Goal: Information Seeking & Learning: Learn about a topic

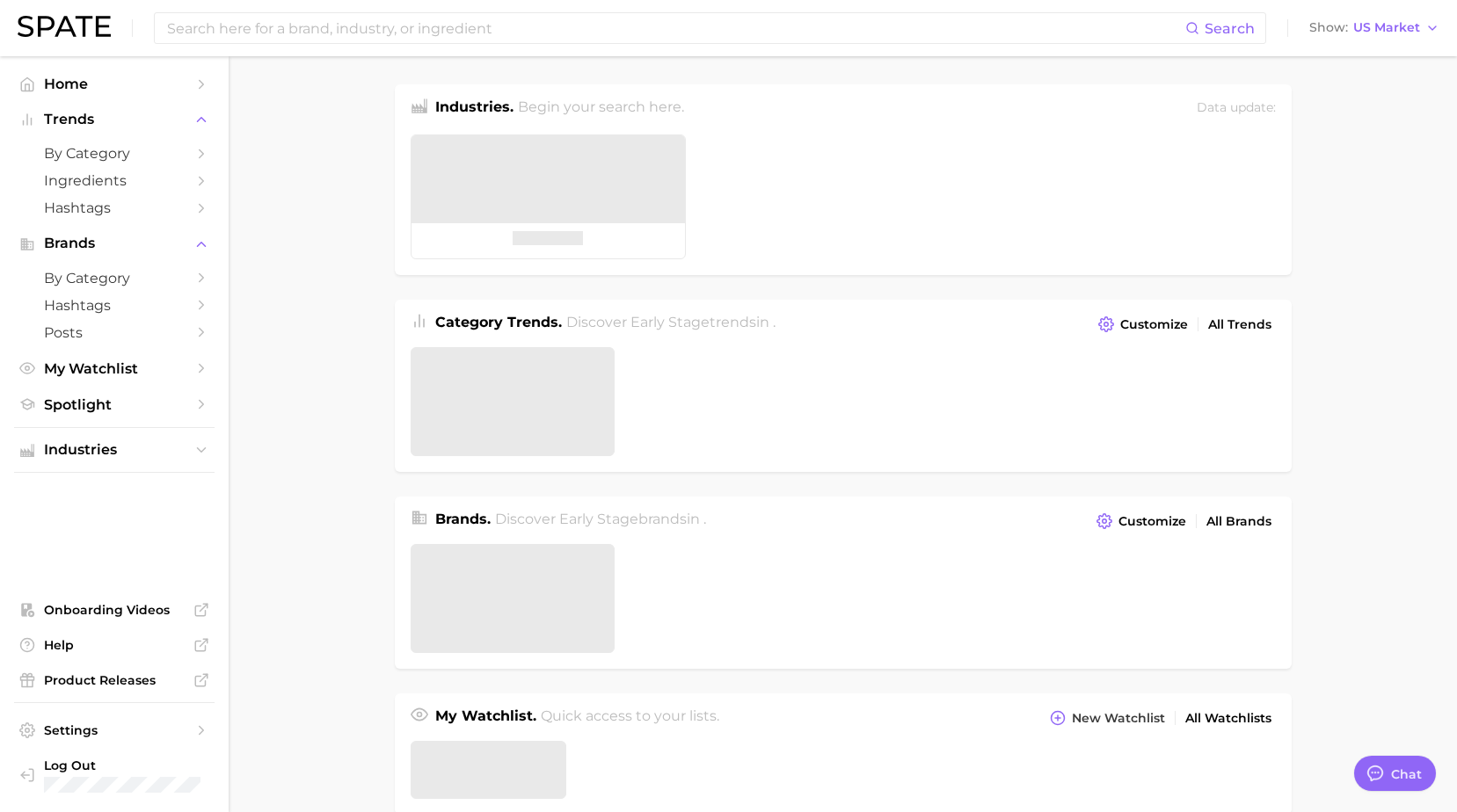
type textarea "x"
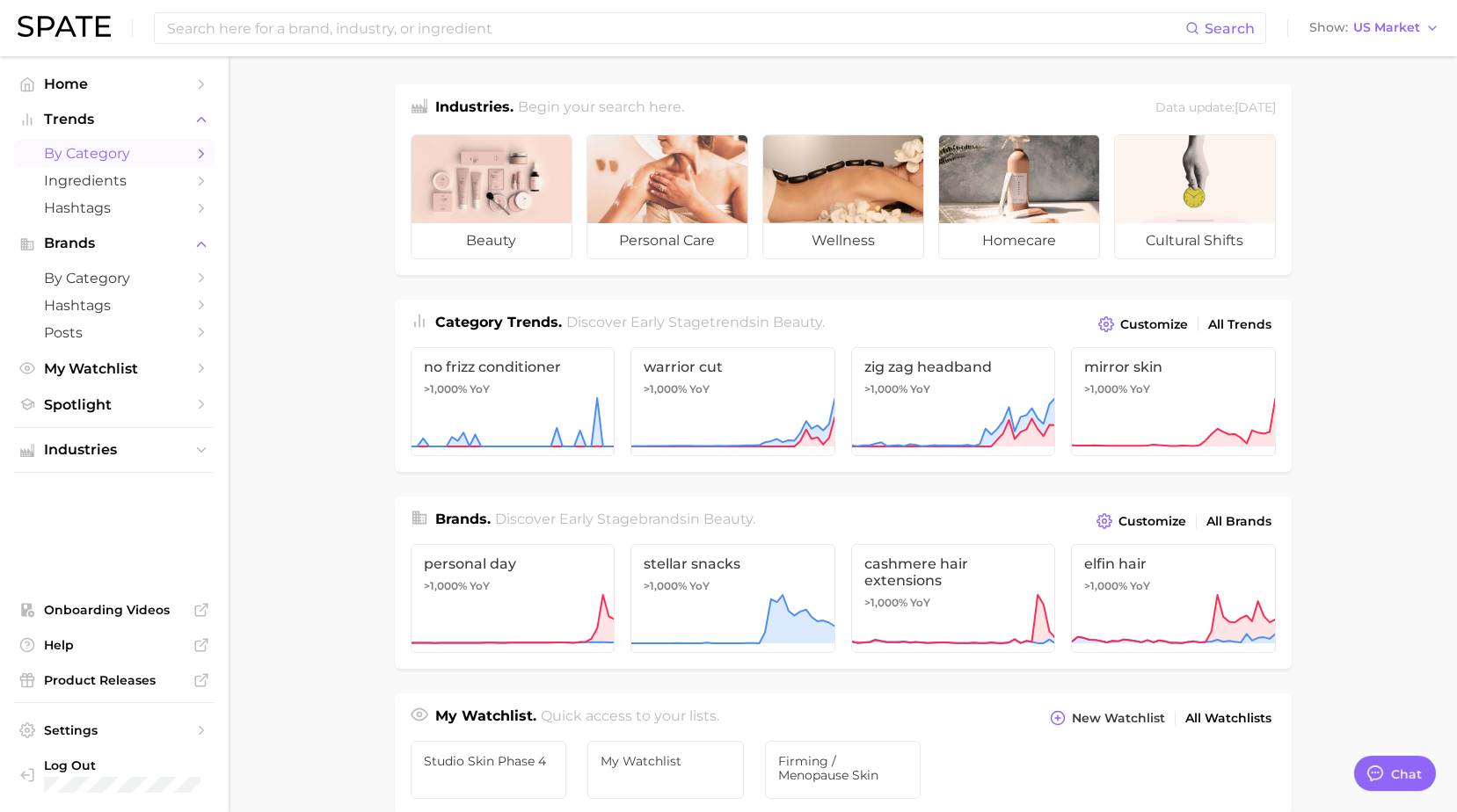
click at [118, 150] on span "by Category" at bounding box center [114, 153] width 140 height 17
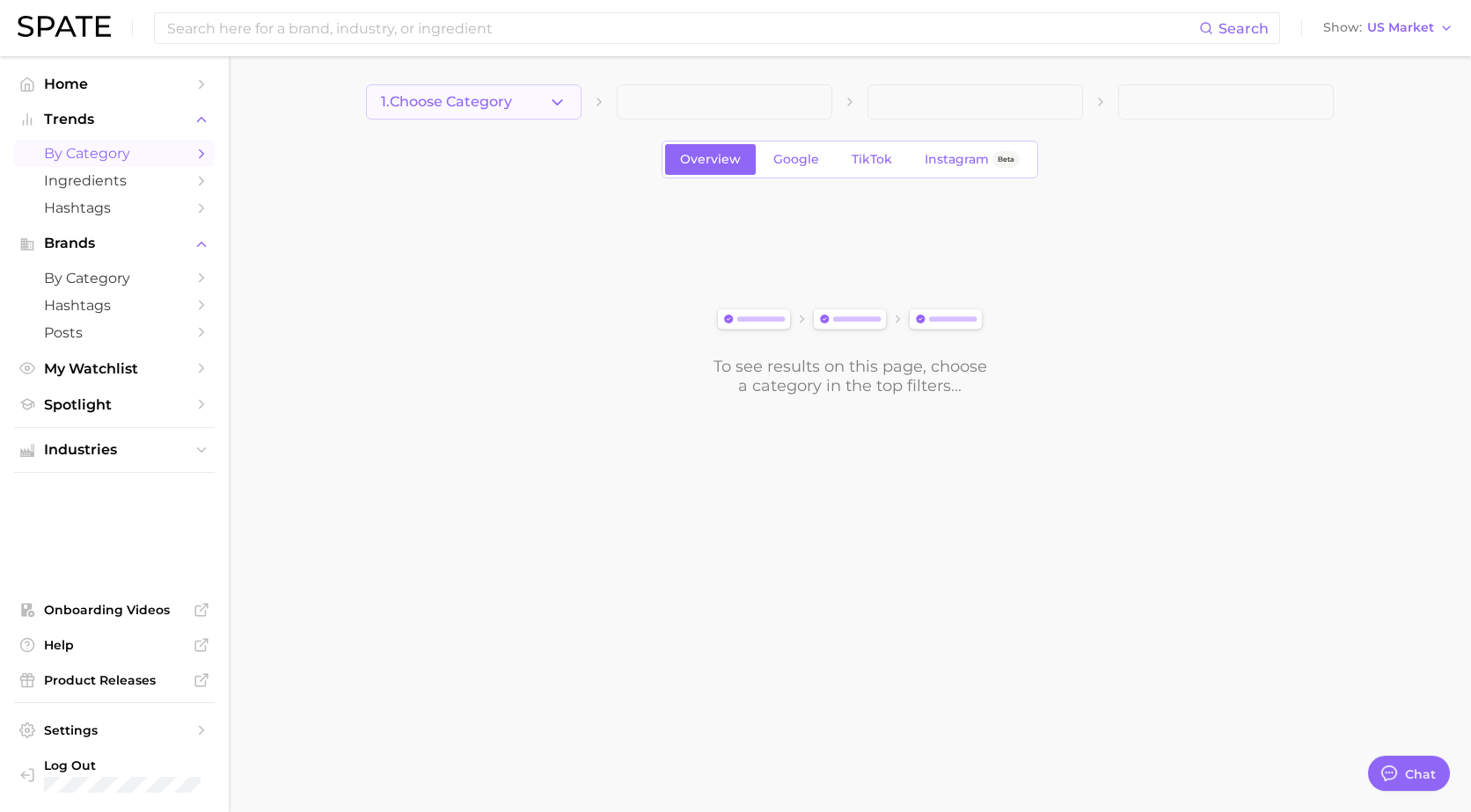
click at [462, 105] on span "1. Choose Category" at bounding box center [446, 102] width 132 height 16
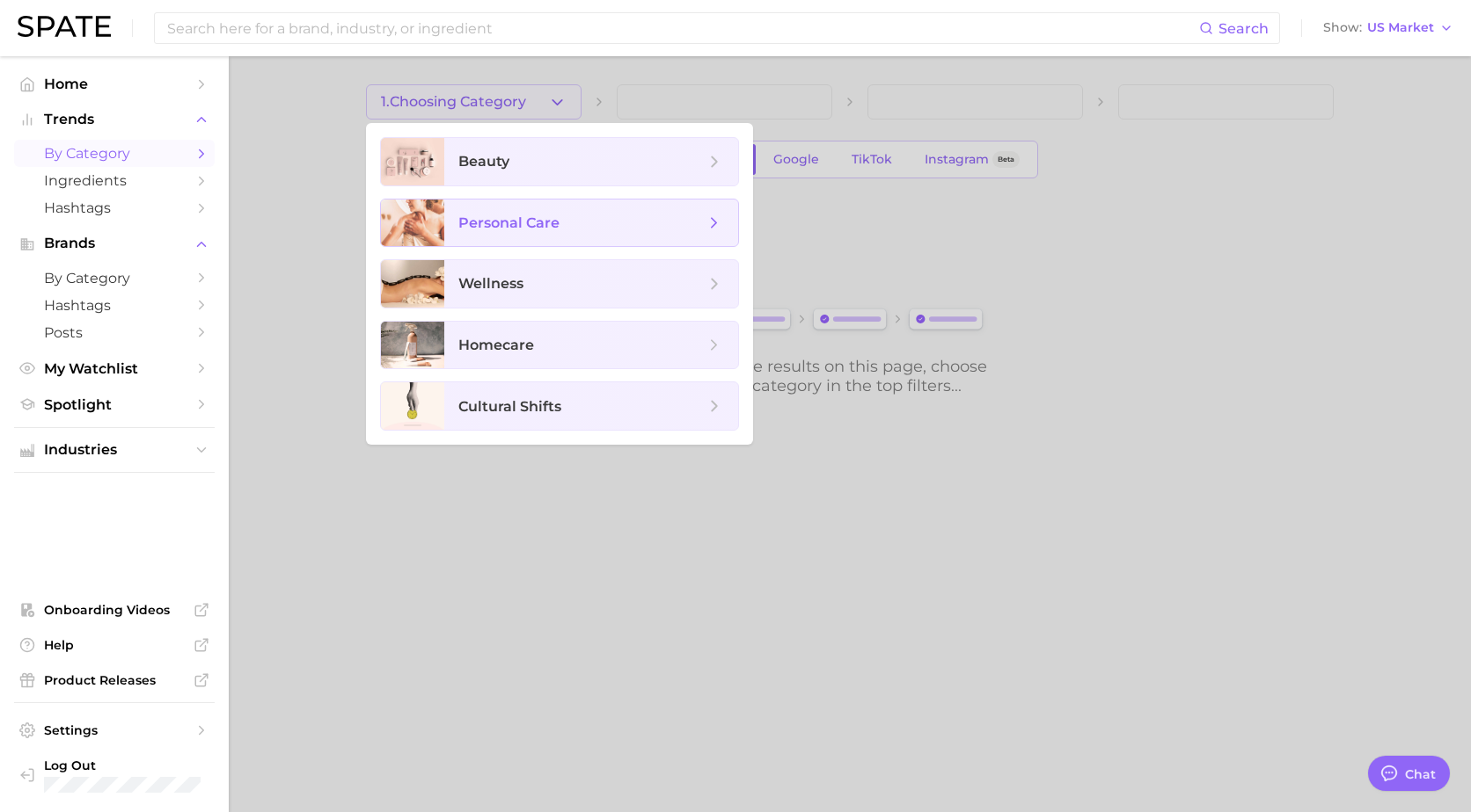
click at [475, 209] on span "personal care" at bounding box center [591, 223] width 294 height 48
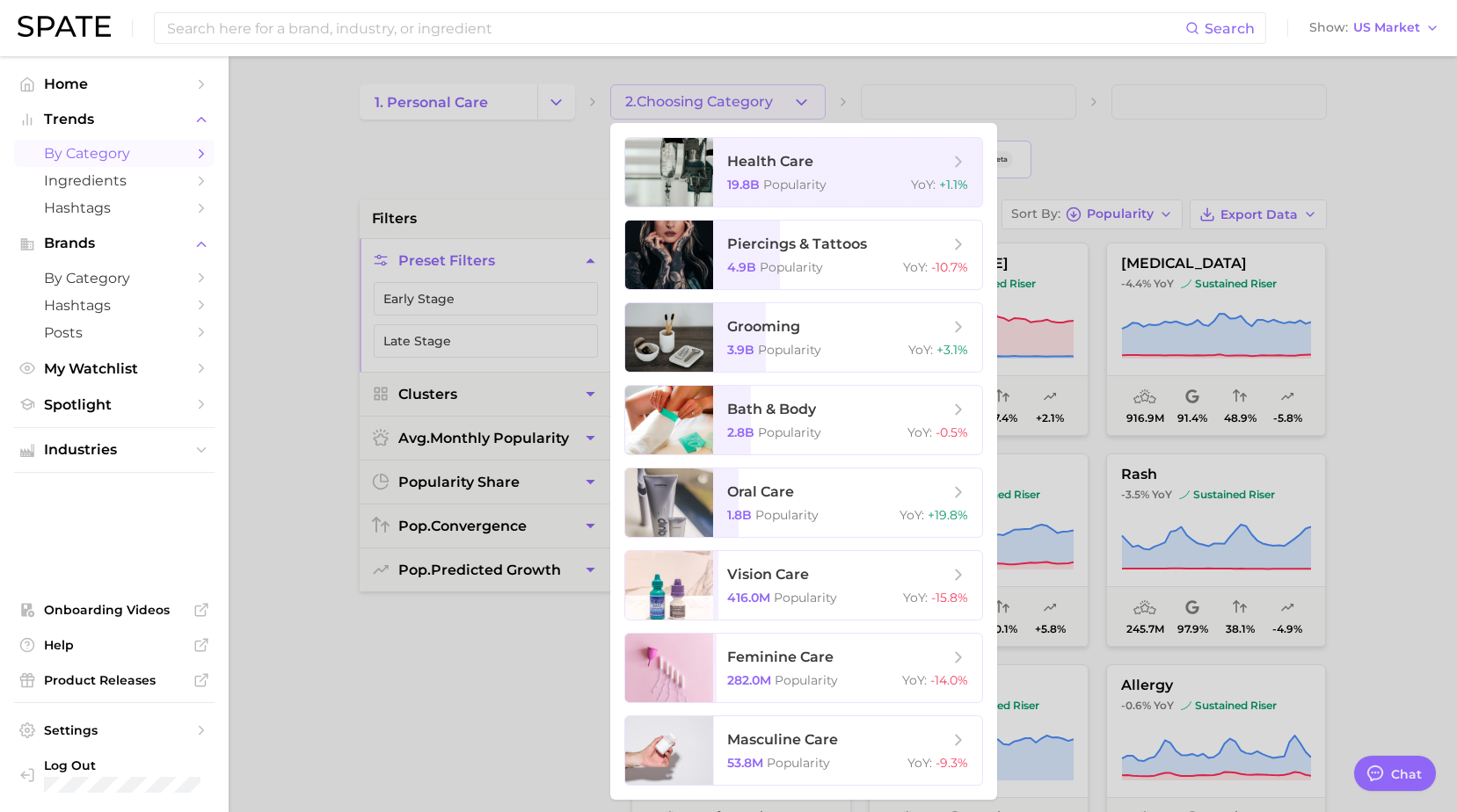
click at [547, 107] on div at bounding box center [728, 406] width 1457 height 812
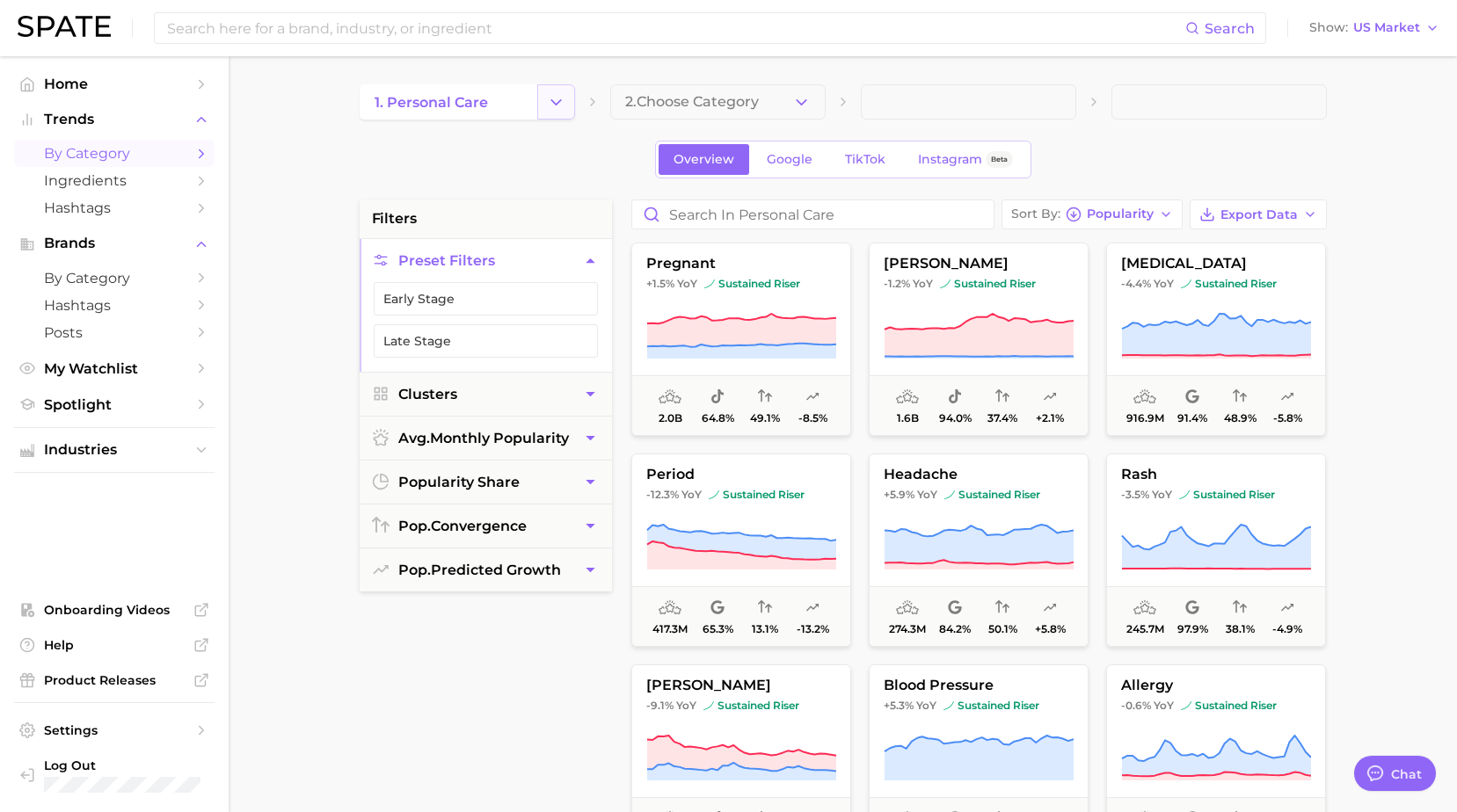
click at [548, 107] on icon "Change Category" at bounding box center [556, 102] width 19 height 18
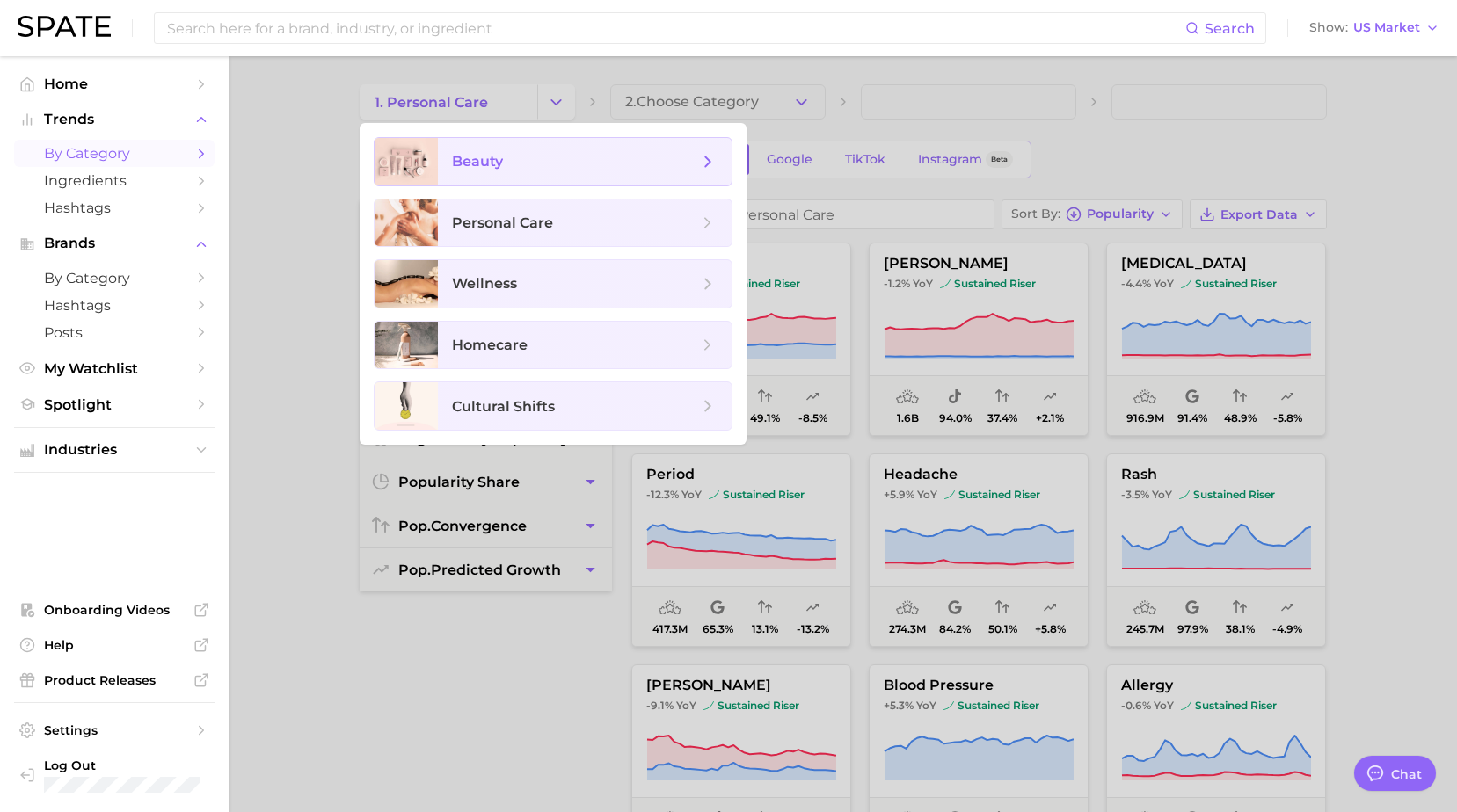
click at [522, 158] on span "beauty" at bounding box center [575, 162] width 246 height 19
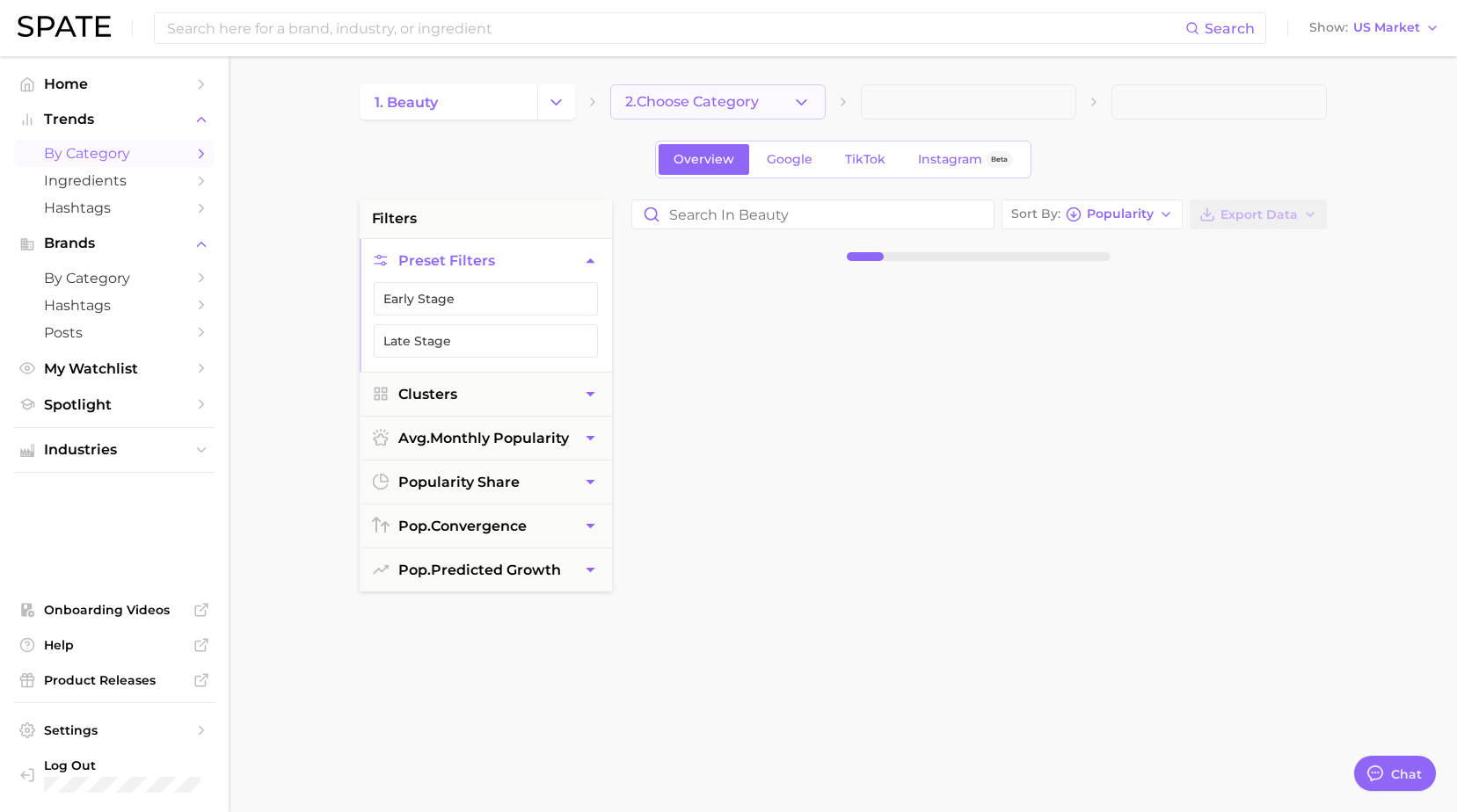
click at [675, 115] on button "2. Choose Category" at bounding box center [718, 102] width 215 height 35
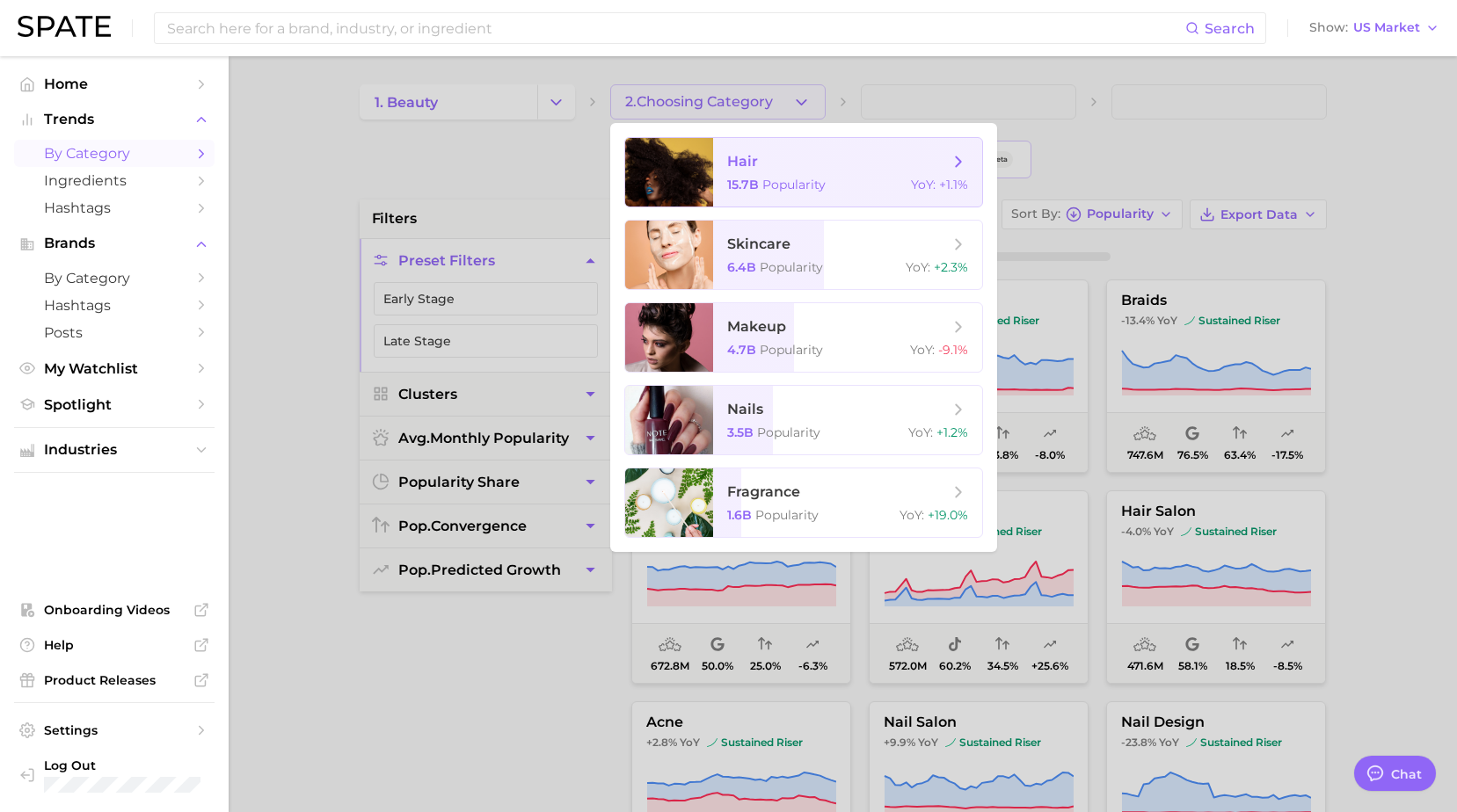
click at [802, 172] on span "hair 15.7b Popularity YoY : +1.1%" at bounding box center [847, 172] width 269 height 68
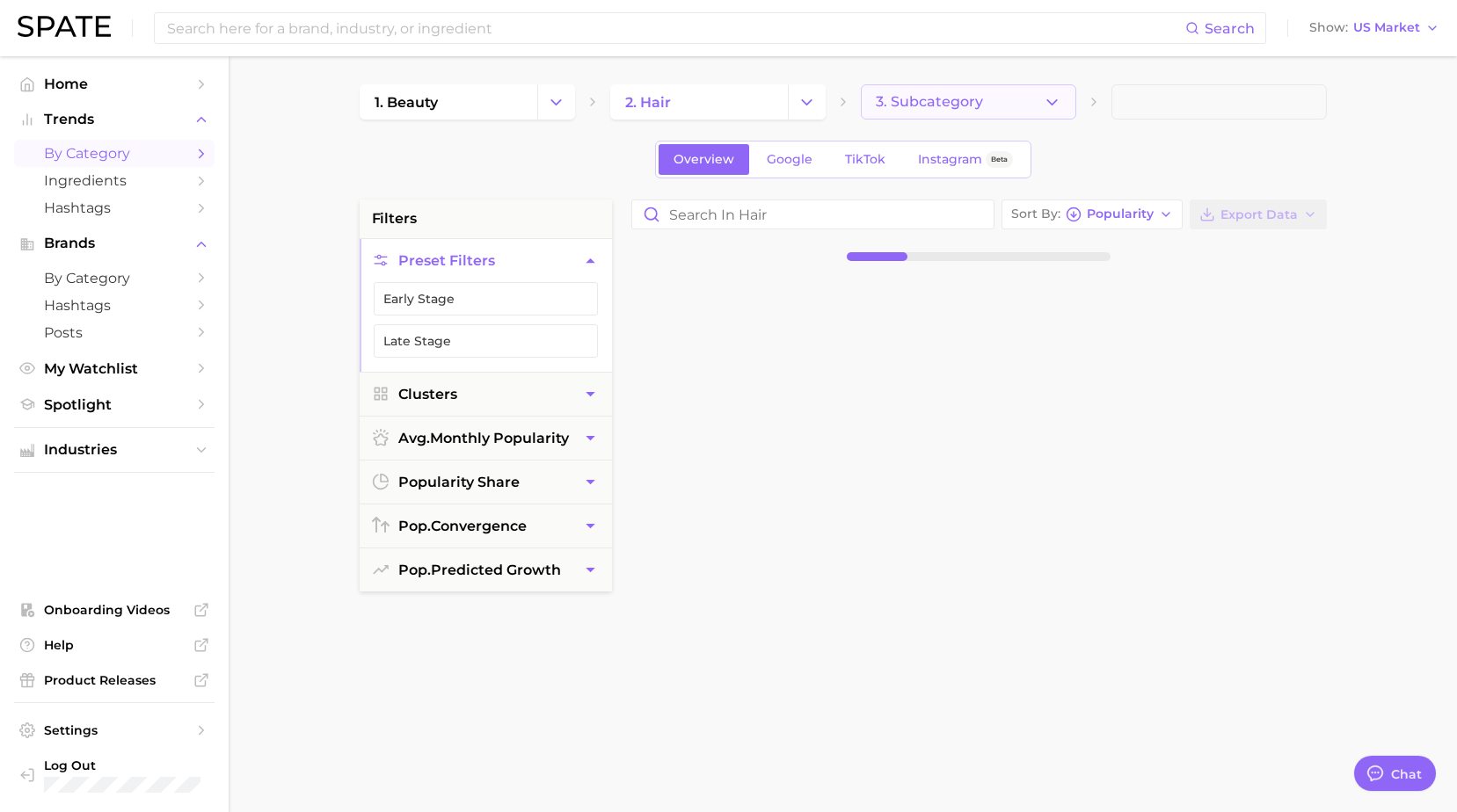
click at [1057, 114] on button "3. Subcategory" at bounding box center [968, 102] width 215 height 35
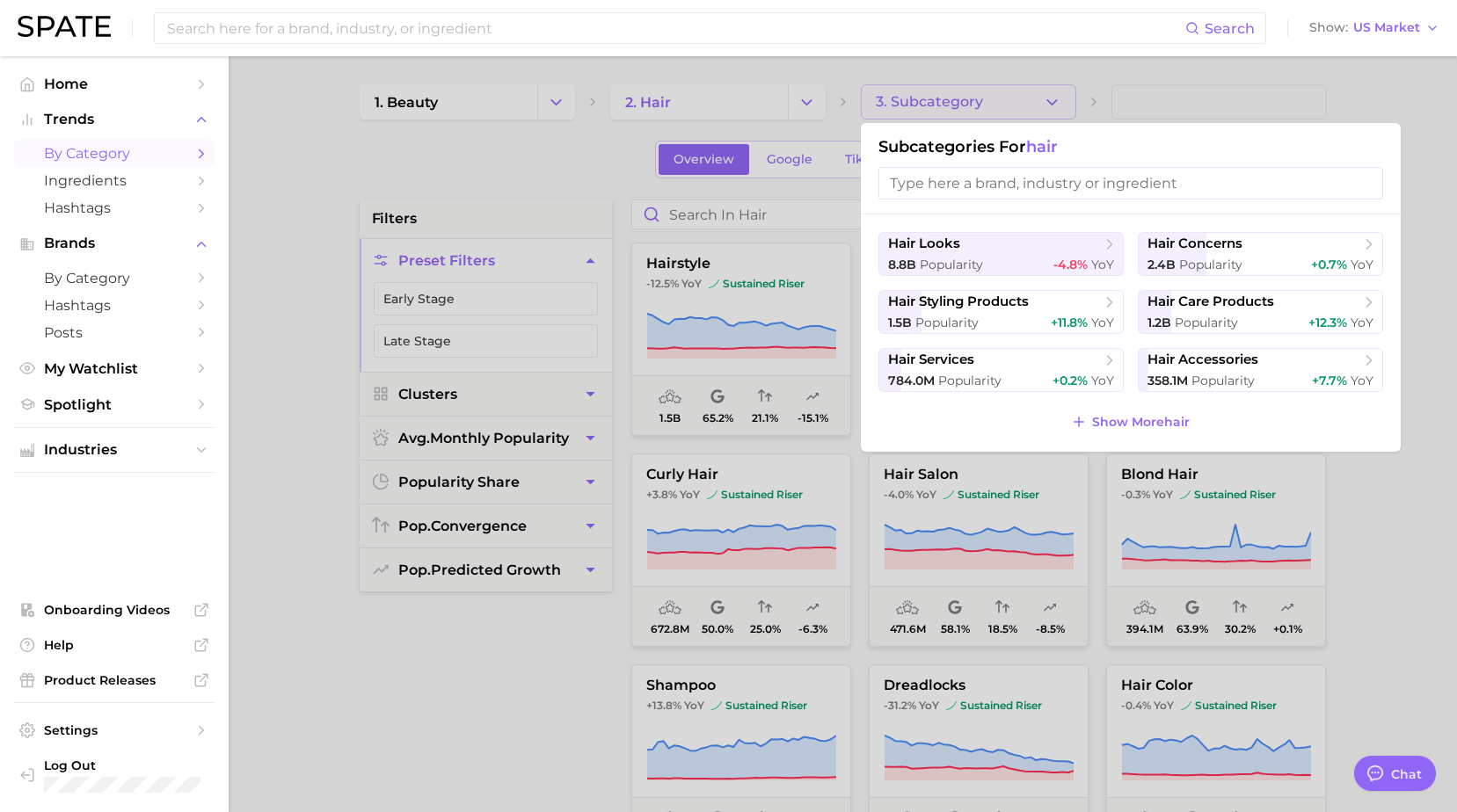
click at [1057, 114] on div at bounding box center [728, 406] width 1457 height 812
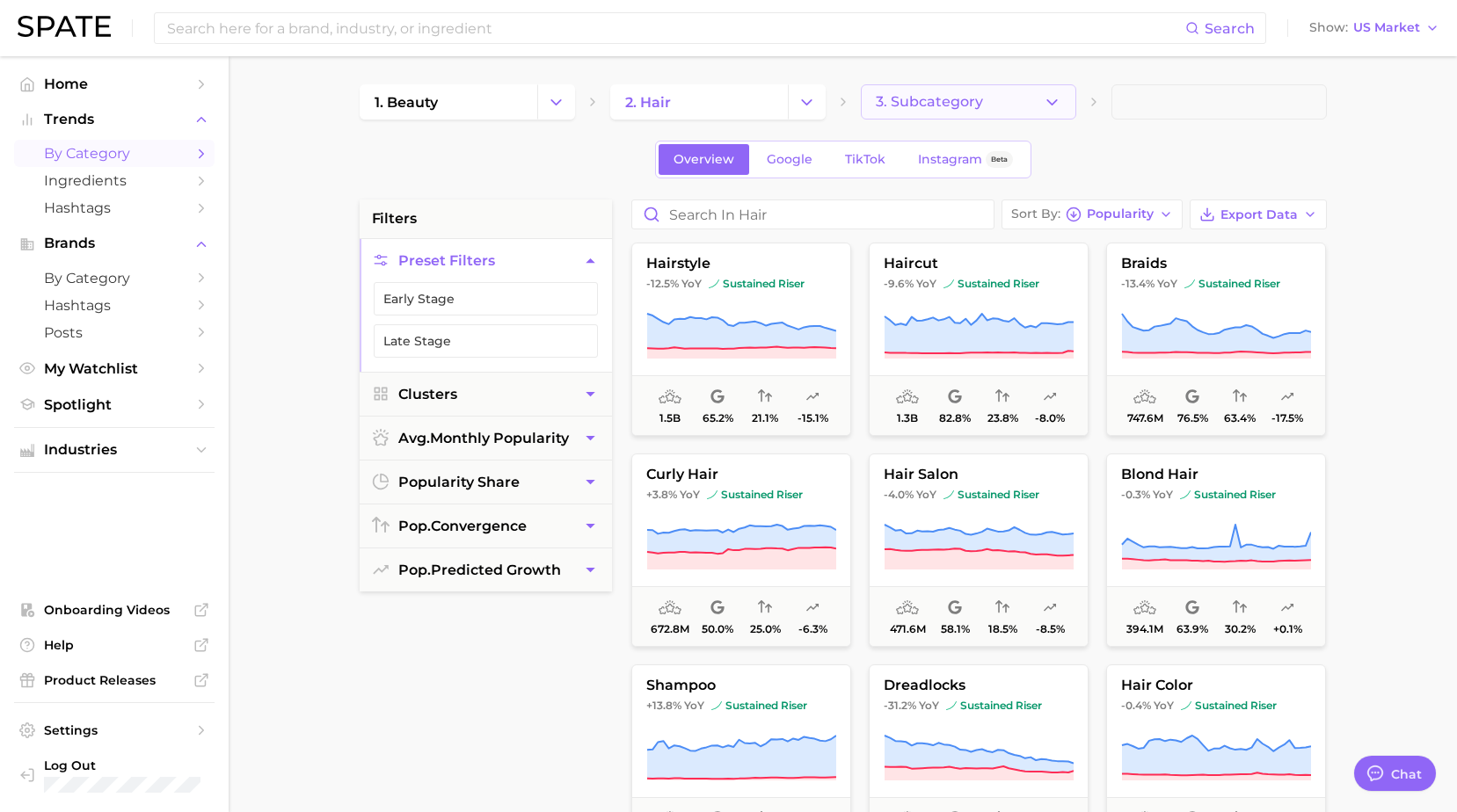
click at [1027, 116] on button "3. Subcategory" at bounding box center [968, 102] width 215 height 35
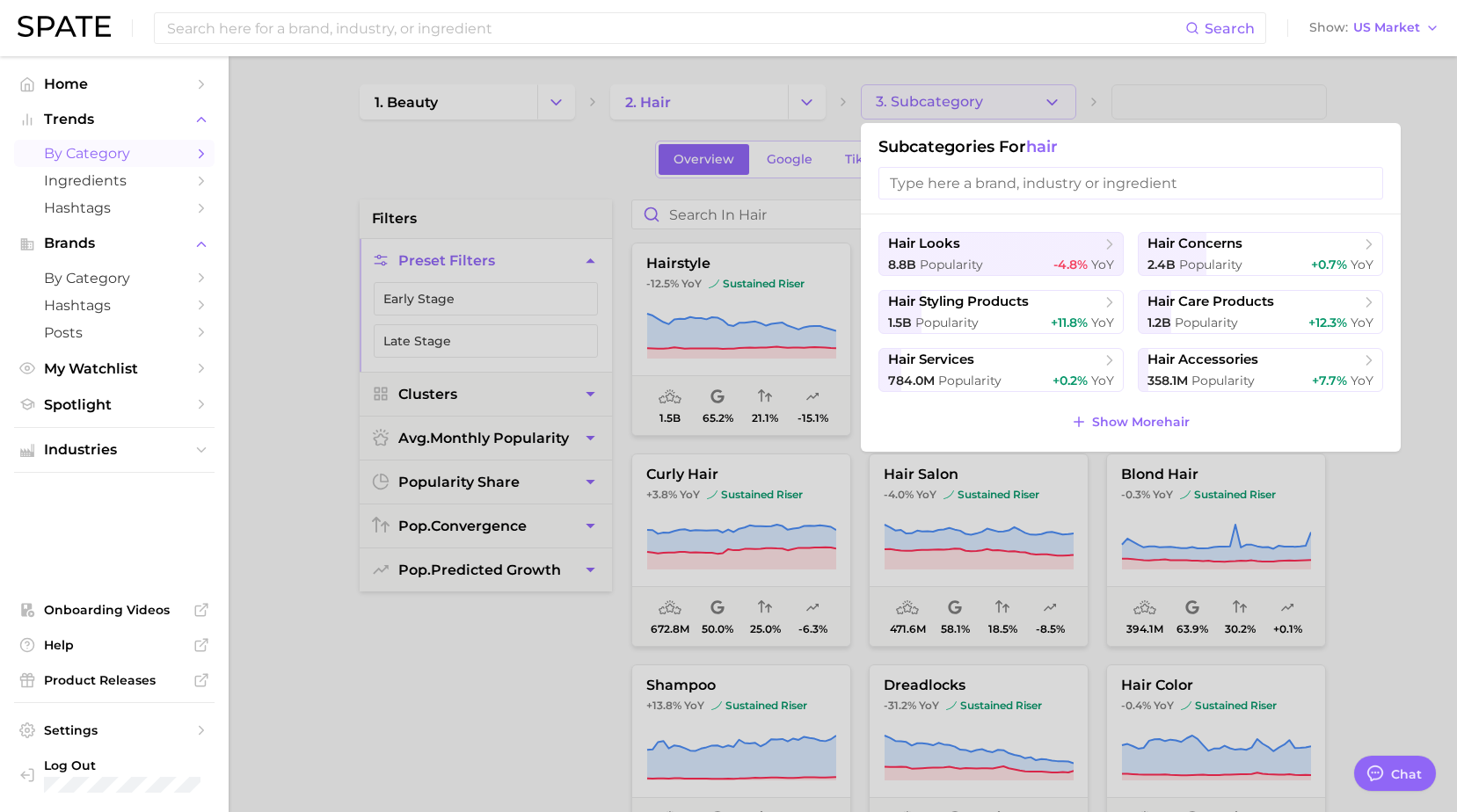
click at [985, 182] on input "search" at bounding box center [1131, 183] width 504 height 32
type input "h"
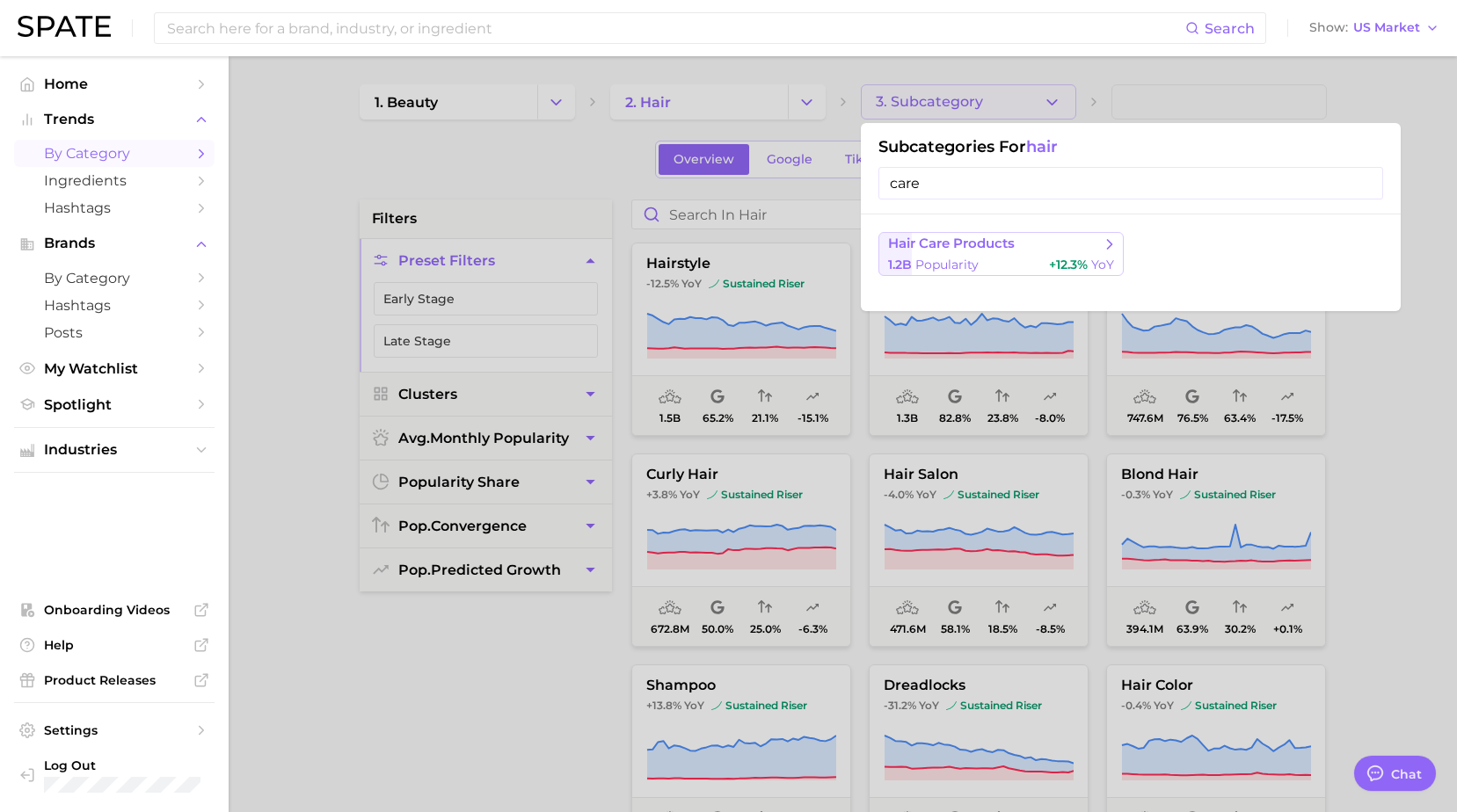
type input "care"
click at [985, 246] on span "hair care products" at bounding box center [952, 243] width 127 height 17
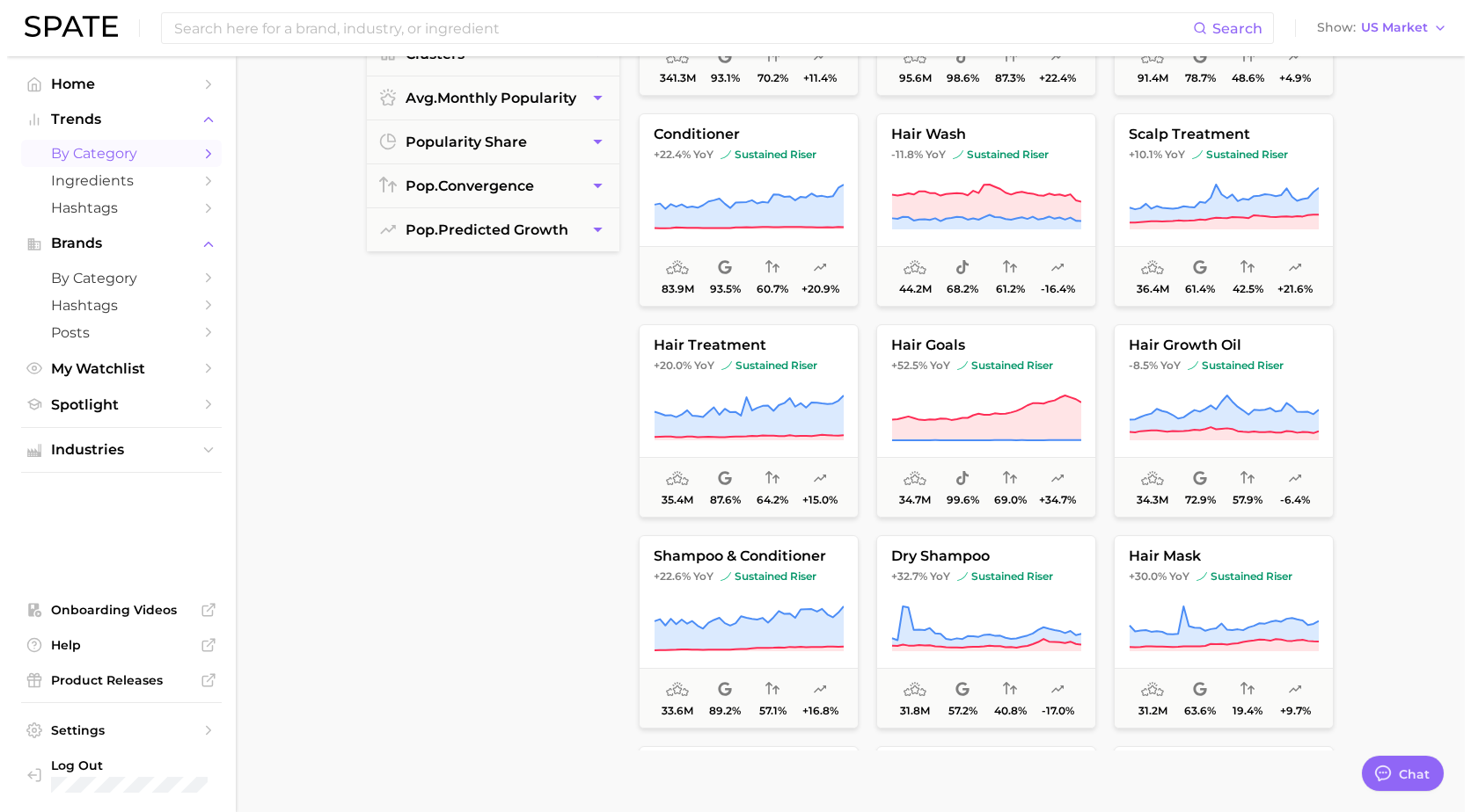
scroll to position [417, 0]
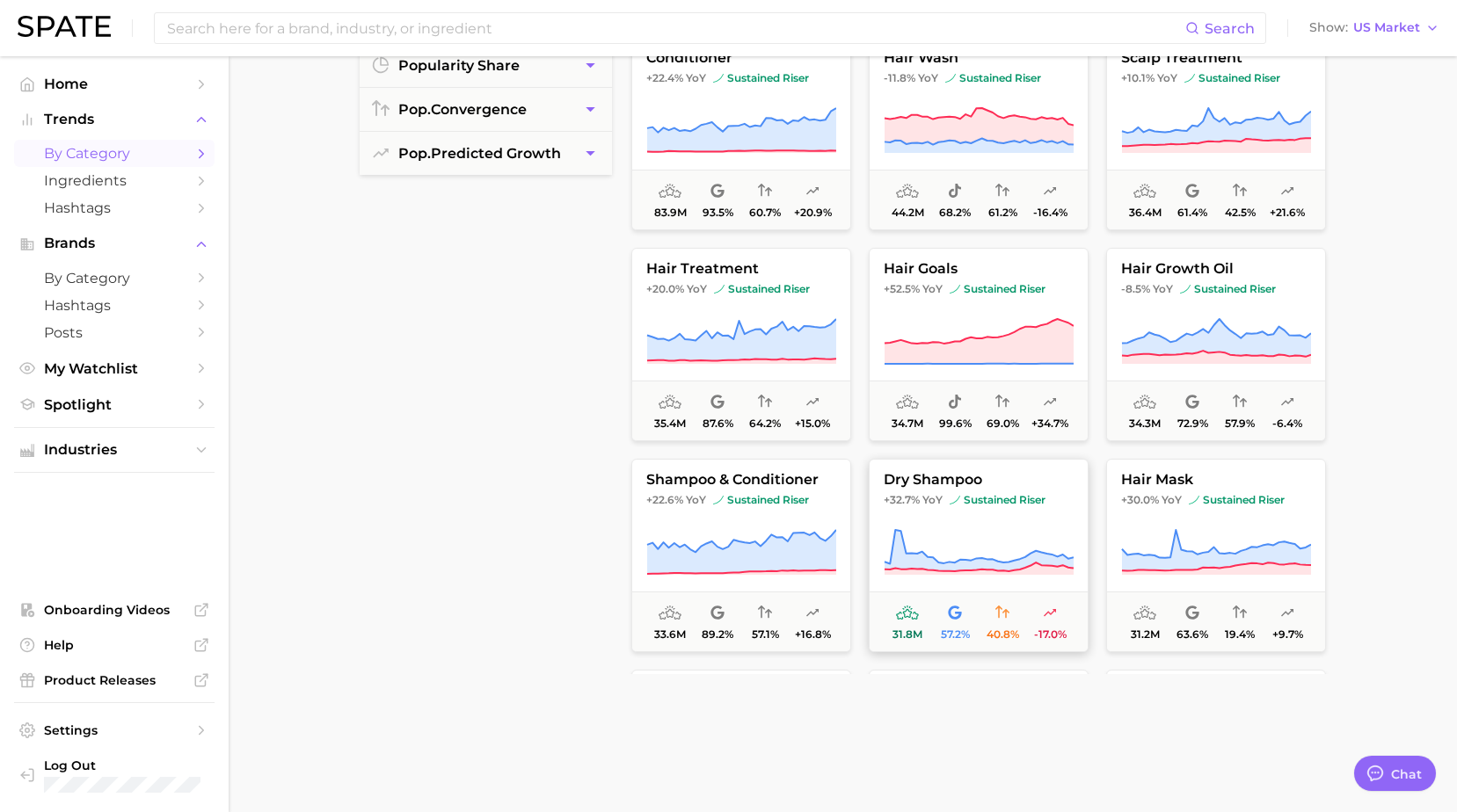
click at [982, 548] on icon at bounding box center [979, 553] width 190 height 50
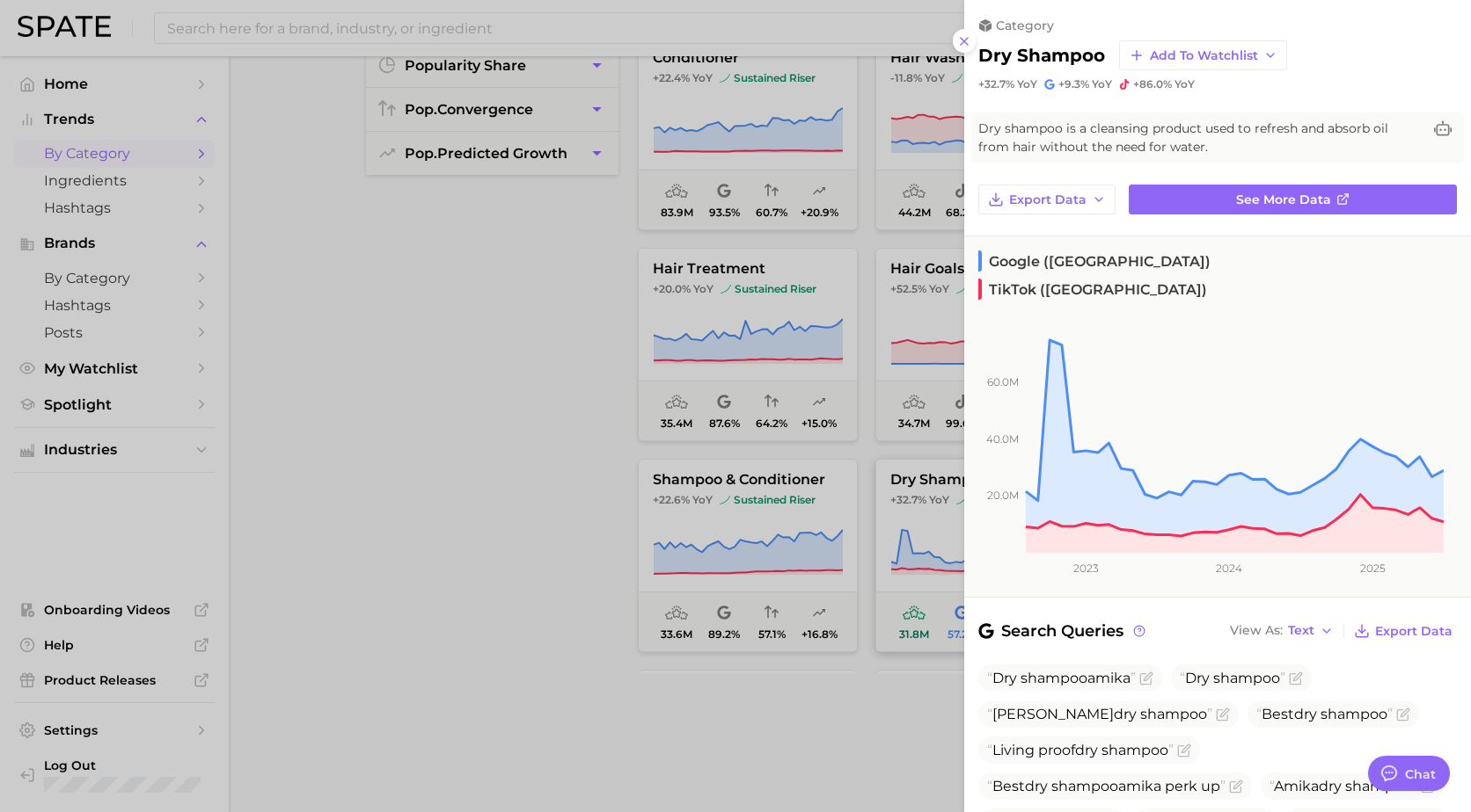
click at [982, 548] on icon "20.0m 40.0m 60.0m 2023 2024 2025" at bounding box center [1204, 446] width 479 height 301
click at [1243, 200] on span "See more data" at bounding box center [1284, 200] width 95 height 15
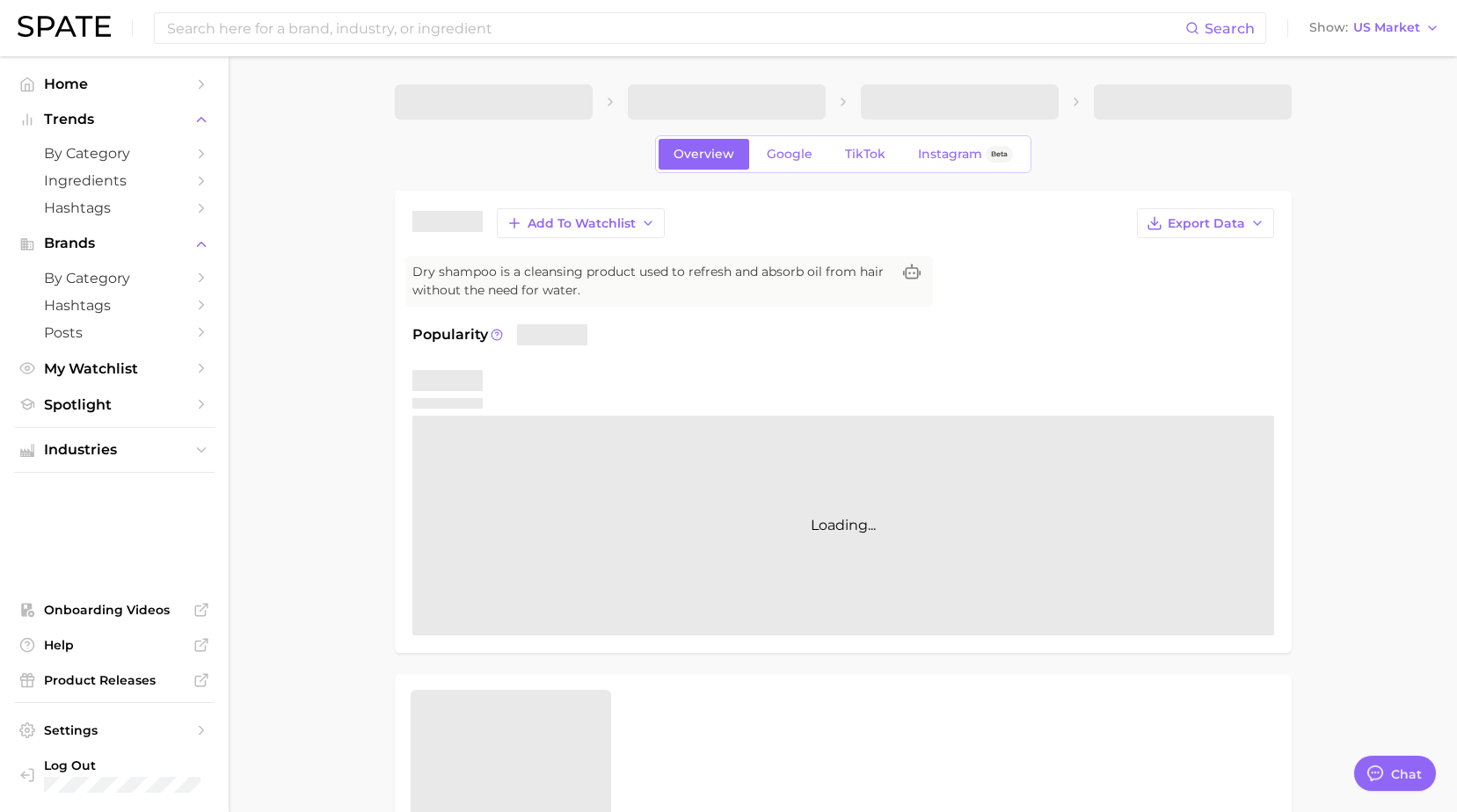
type textarea "x"
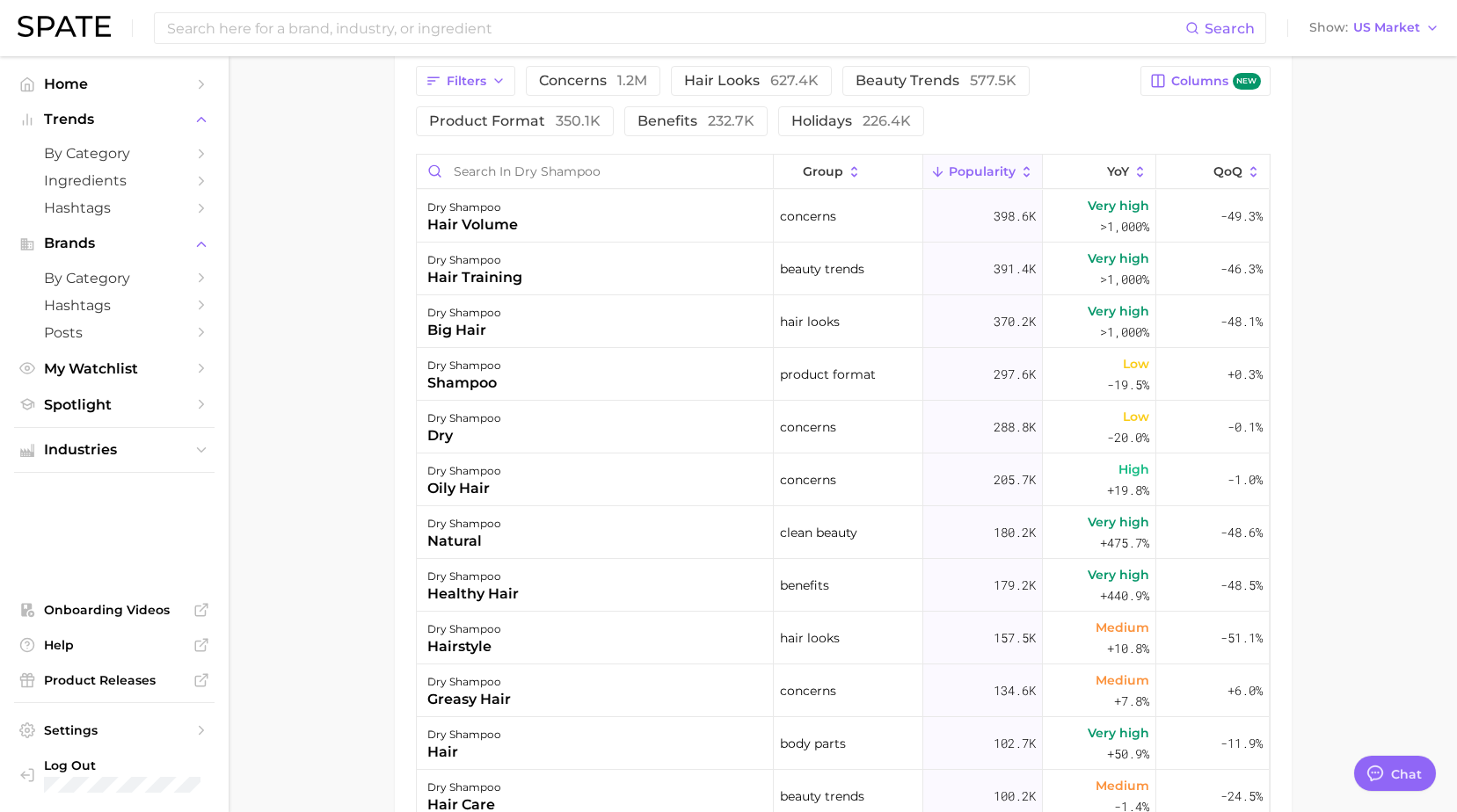
scroll to position [945, 0]
